Goal: Download file/media

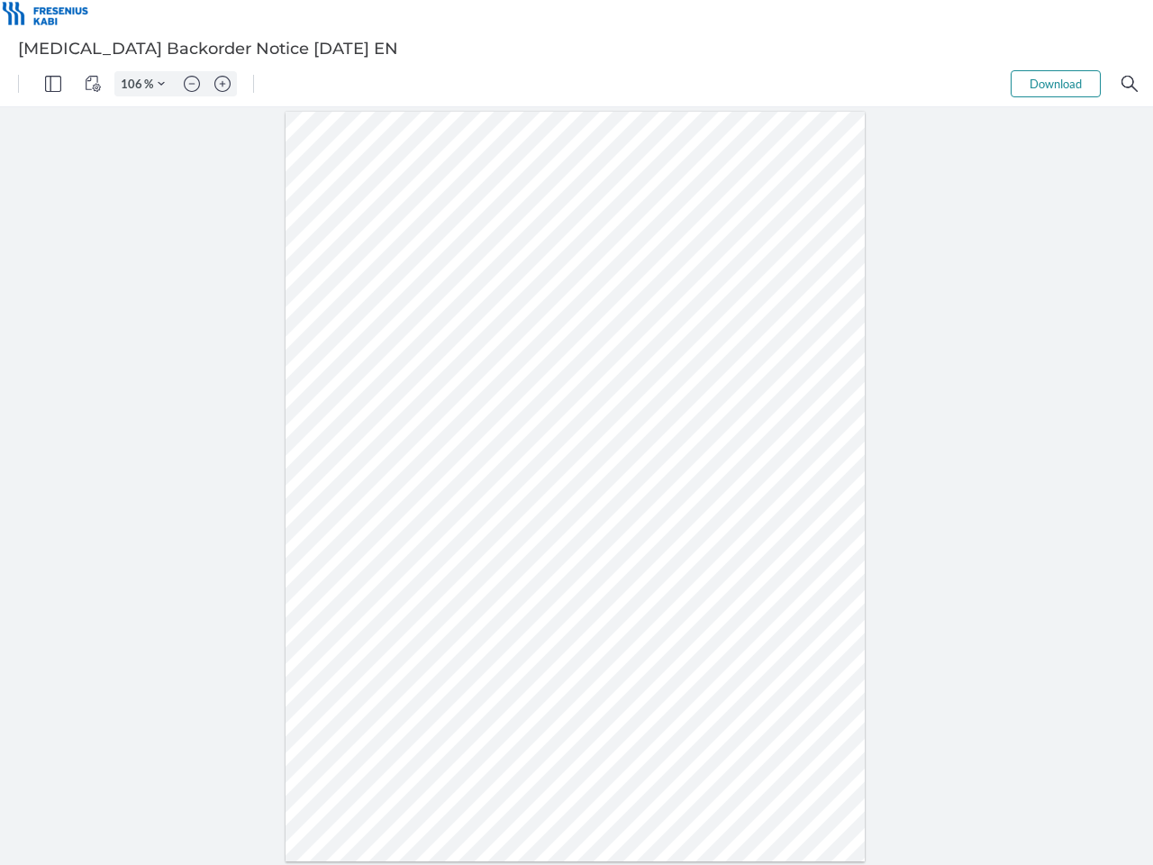
click at [53, 84] on img "Panel" at bounding box center [53, 84] width 16 height 16
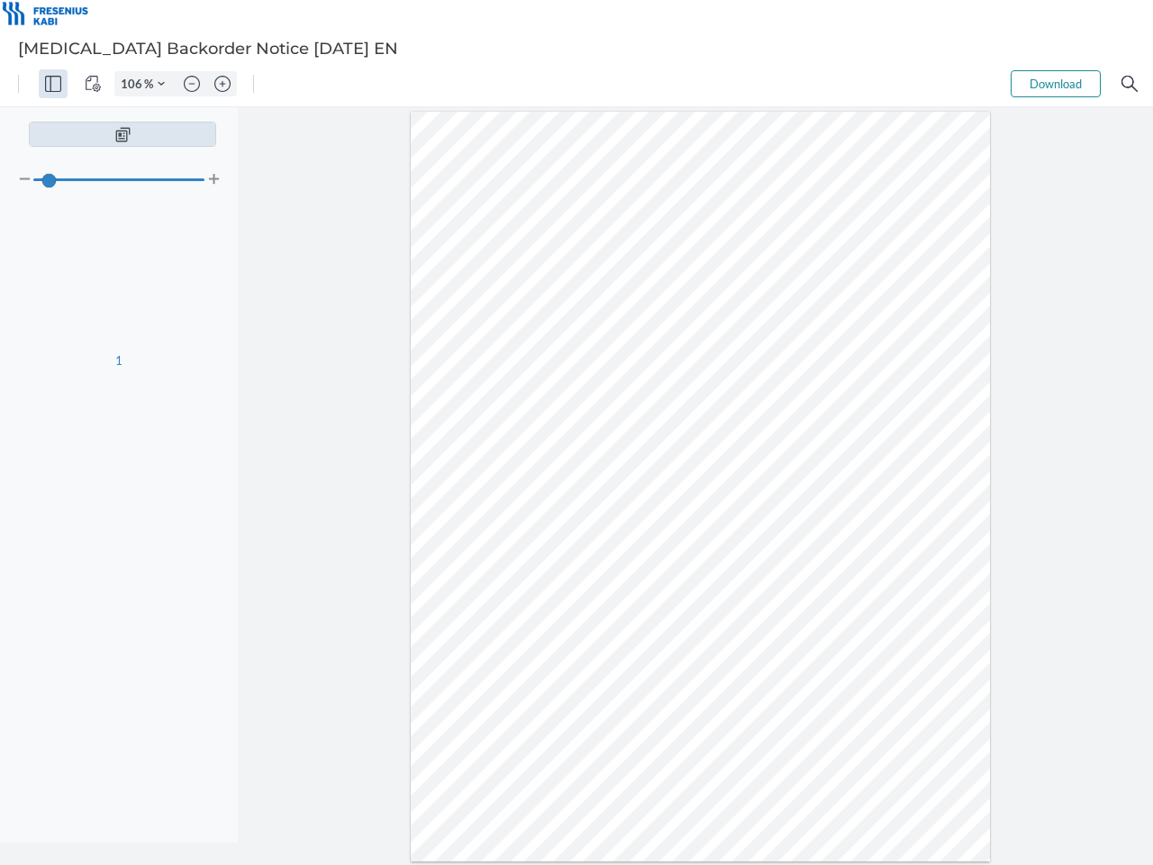
click at [93, 84] on img "View Controls" at bounding box center [93, 84] width 16 height 16
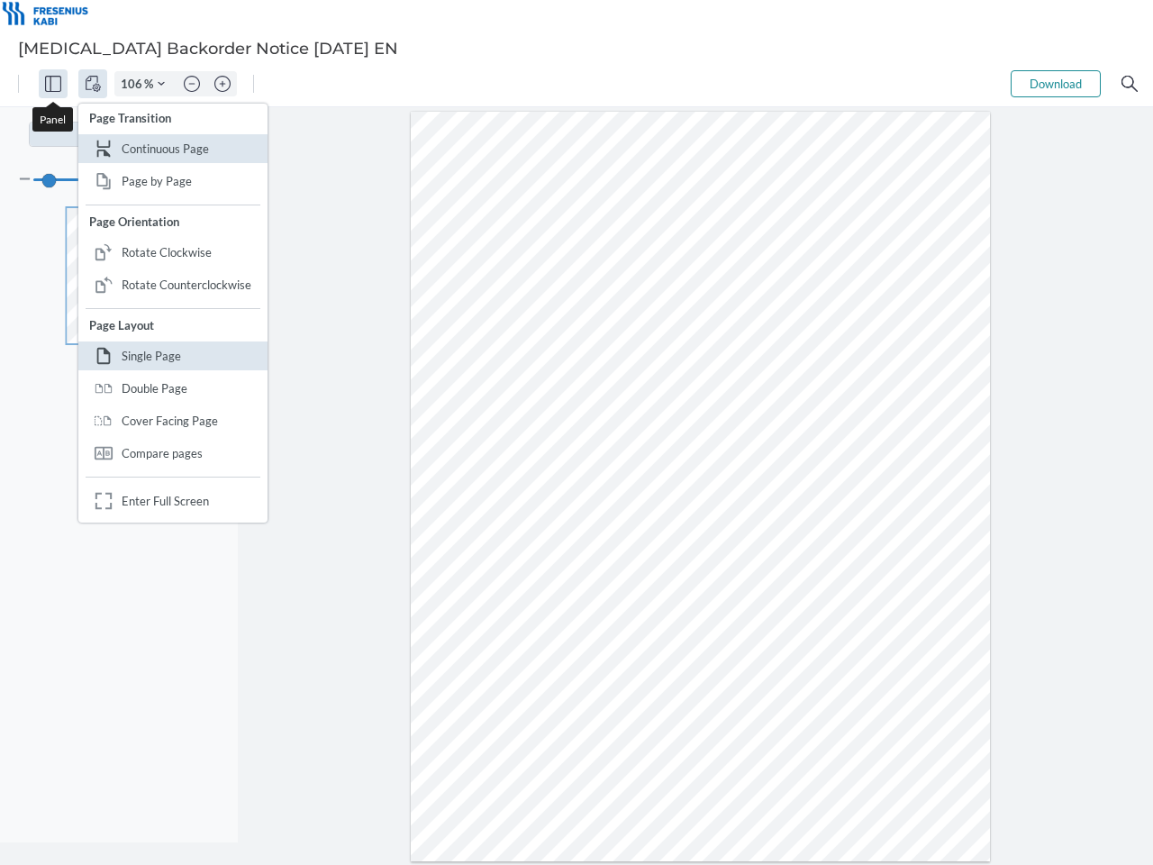
click at [134, 84] on input "106" at bounding box center [129, 84] width 29 height 16
click at [161, 84] on img "Zoom Controls" at bounding box center [161, 83] width 7 height 7
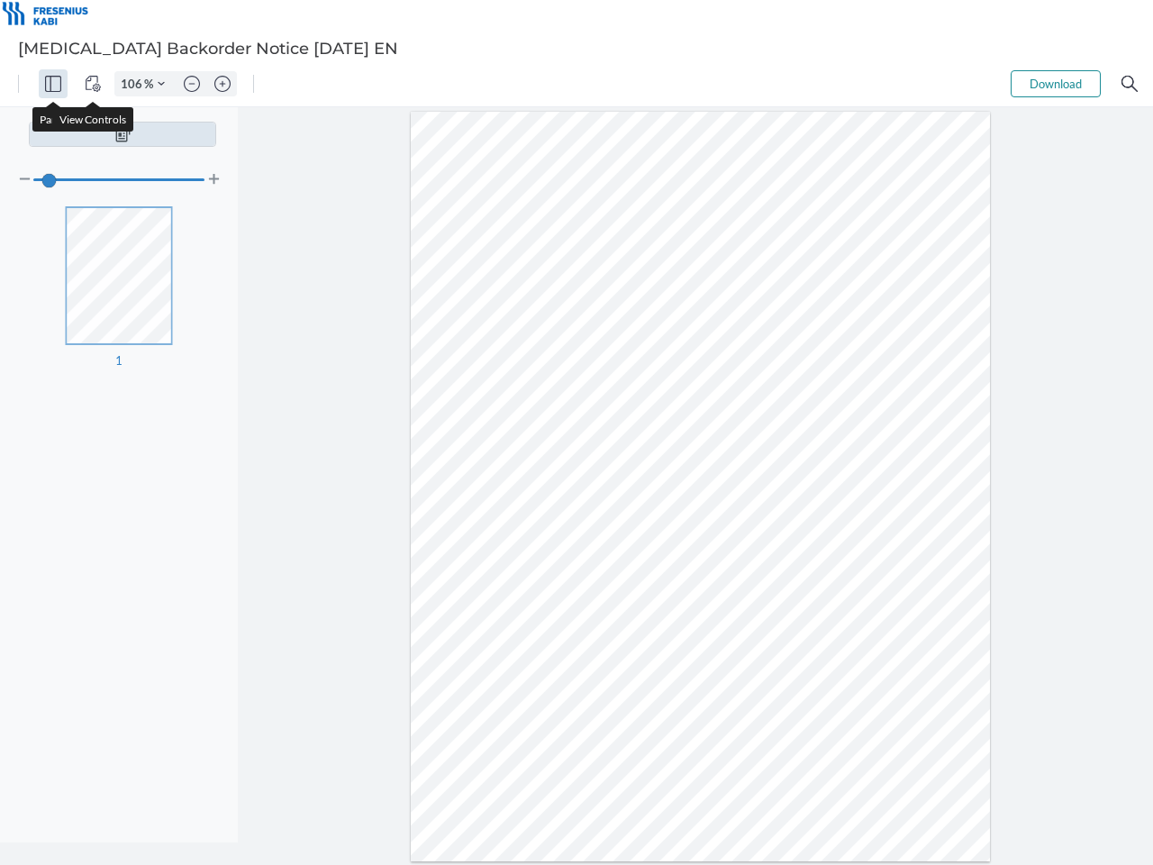
click at [192, 84] on img "Zoom out" at bounding box center [192, 84] width 16 height 16
click at [223, 84] on img "Zoom in" at bounding box center [222, 84] width 16 height 16
type input "106"
click at [1056, 84] on button "Download" at bounding box center [1056, 83] width 90 height 27
click at [1130, 84] on img "Search" at bounding box center [1130, 84] width 16 height 16
